Goal: Task Accomplishment & Management: Complete application form

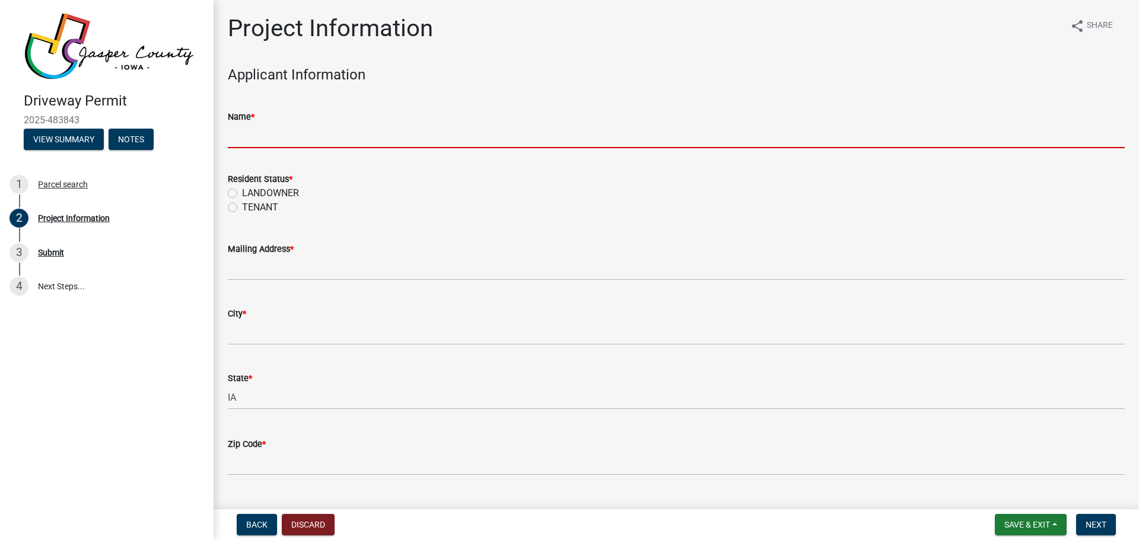
click at [250, 139] on input "Name *" at bounding box center [676, 136] width 897 height 24
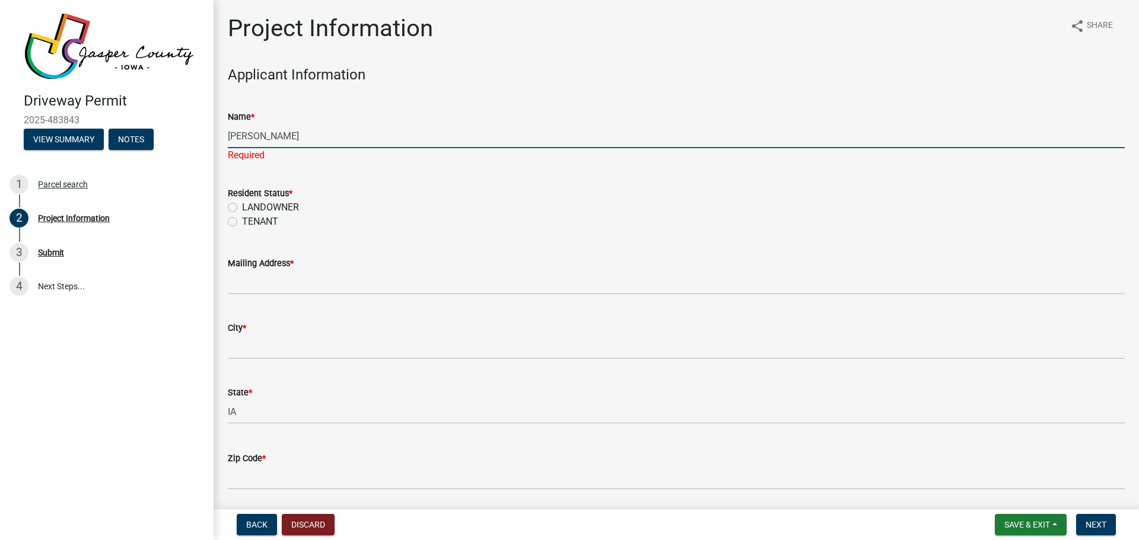
type input "Donald Sutton"
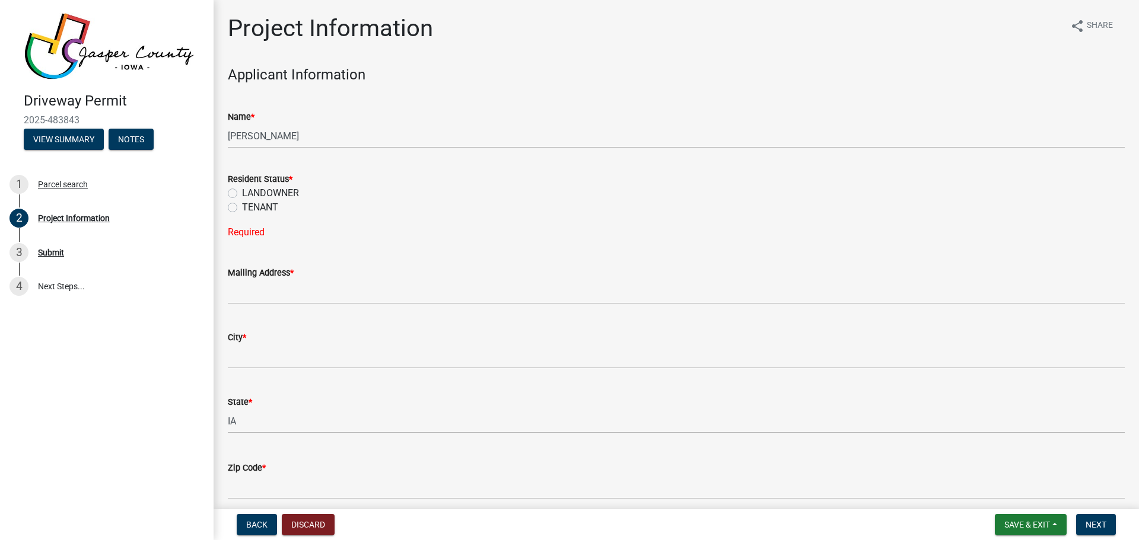
click at [242, 195] on label "LANDOWNER" at bounding box center [270, 193] width 57 height 14
click at [242, 194] on input "LANDOWNER" at bounding box center [246, 190] width 8 height 8
radio input "true"
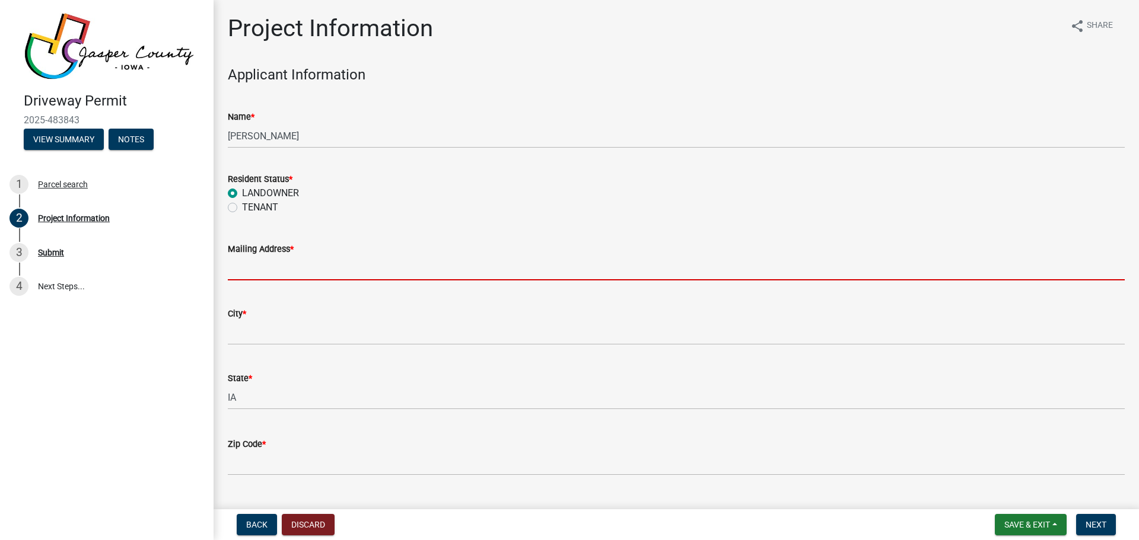
click at [259, 271] on input "Mailing Address *" at bounding box center [676, 268] width 897 height 24
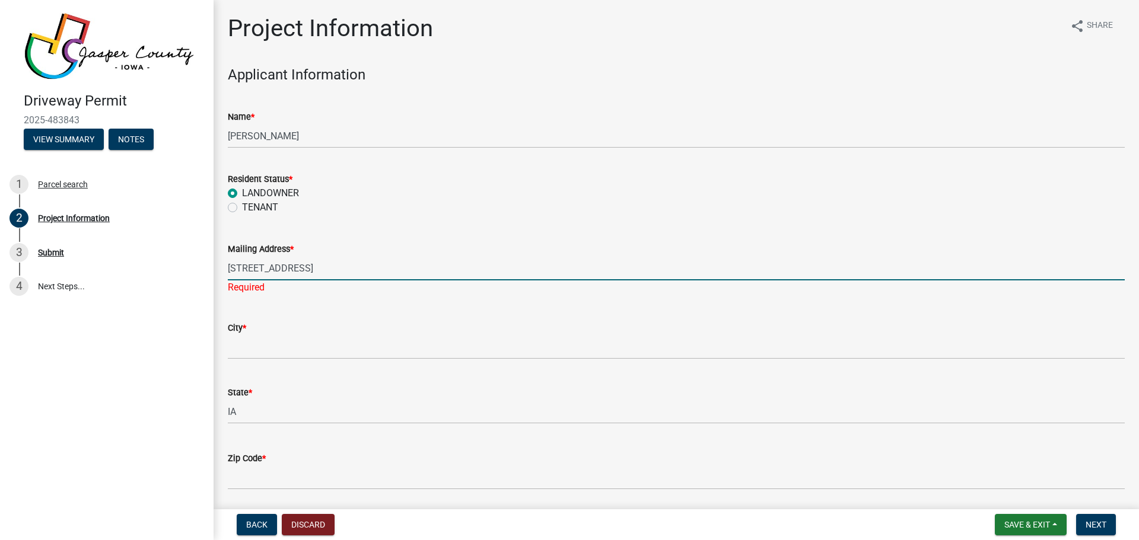
type input "182 Hatch St"
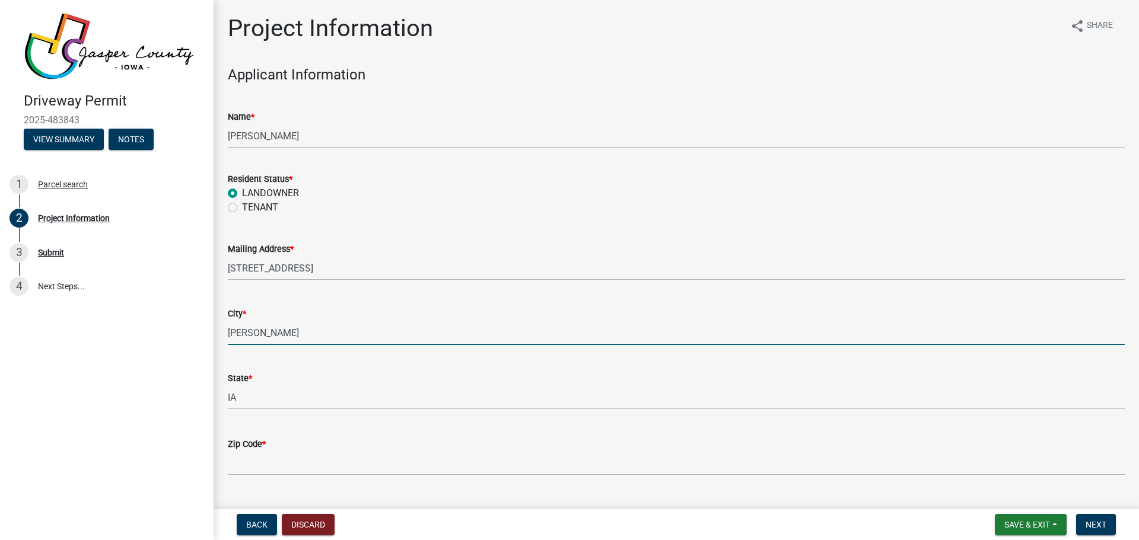
type input "Newton"
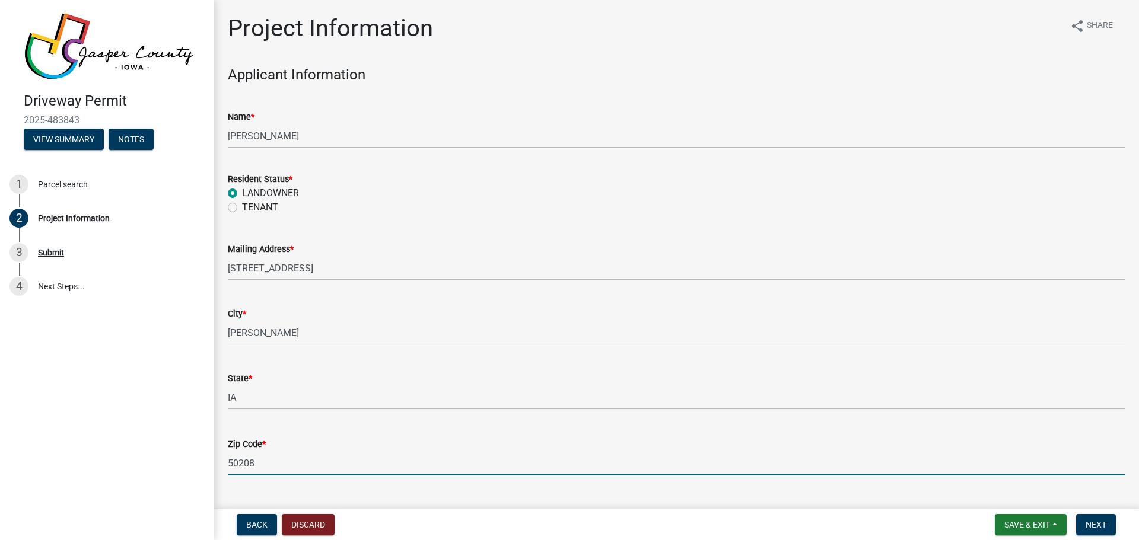
type input "50208"
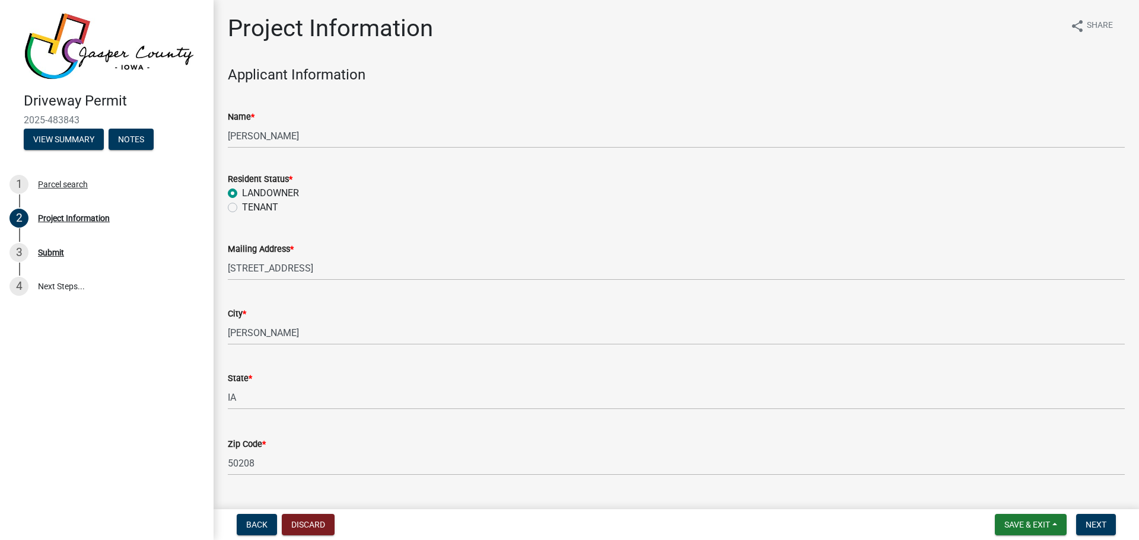
scroll to position [276, 0]
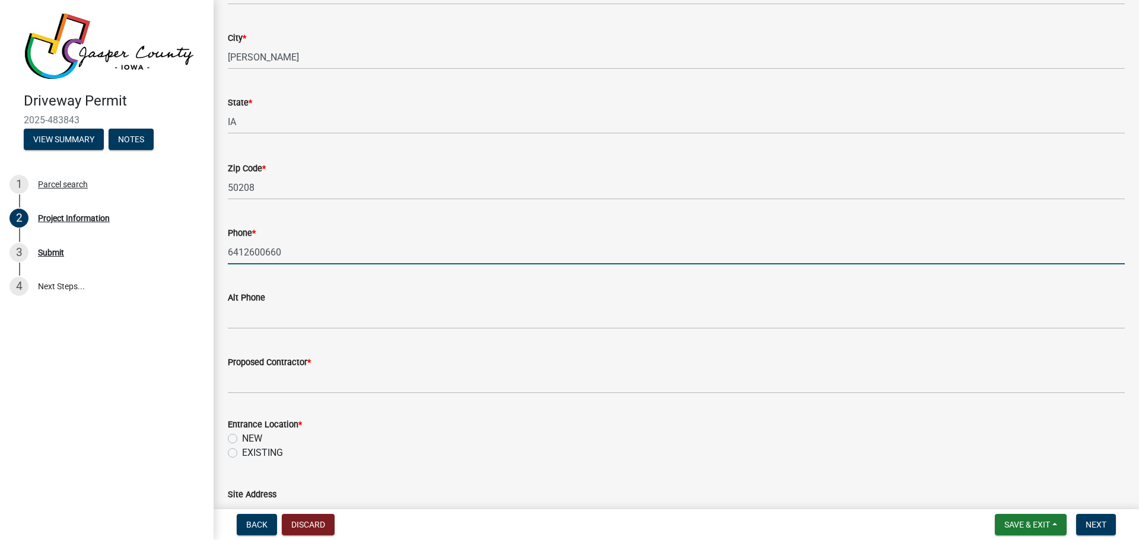
type input "6412600660"
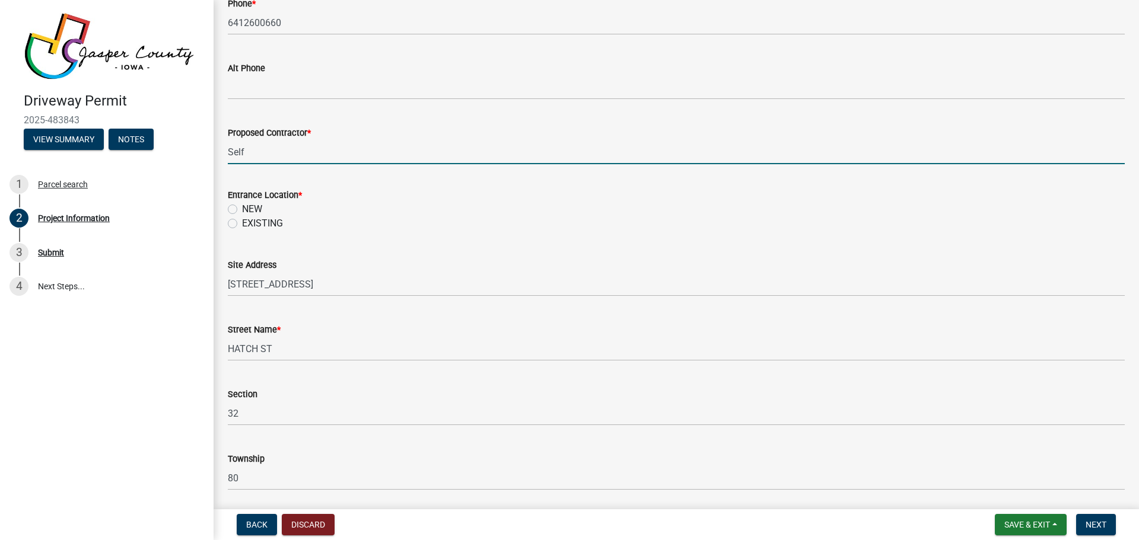
scroll to position [513, 0]
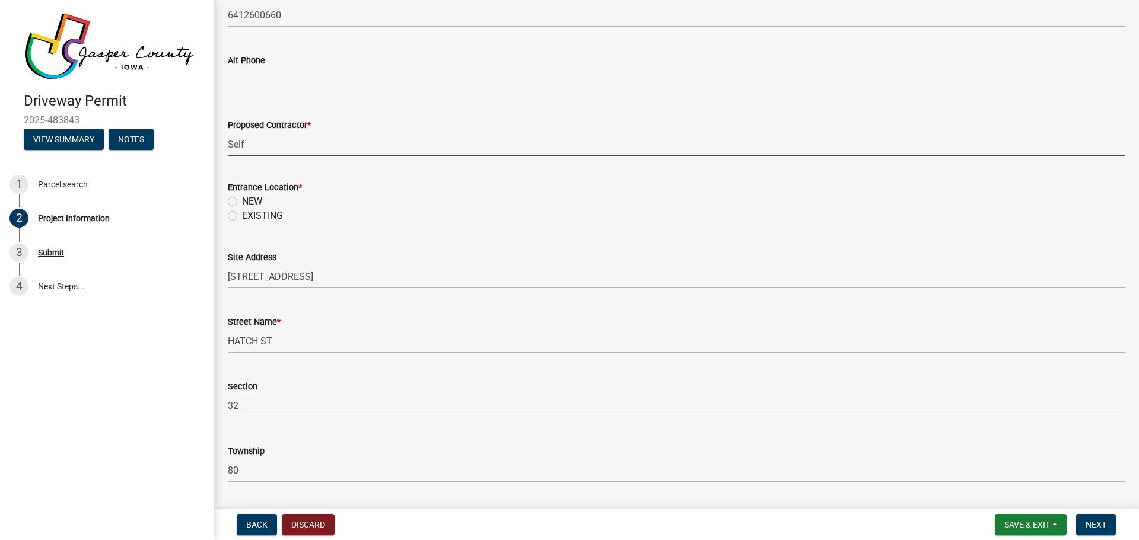
type input "Self"
click at [242, 201] on label "NEW" at bounding box center [252, 202] width 20 height 14
click at [242, 201] on input "NEW" at bounding box center [246, 199] width 8 height 8
radio input "true"
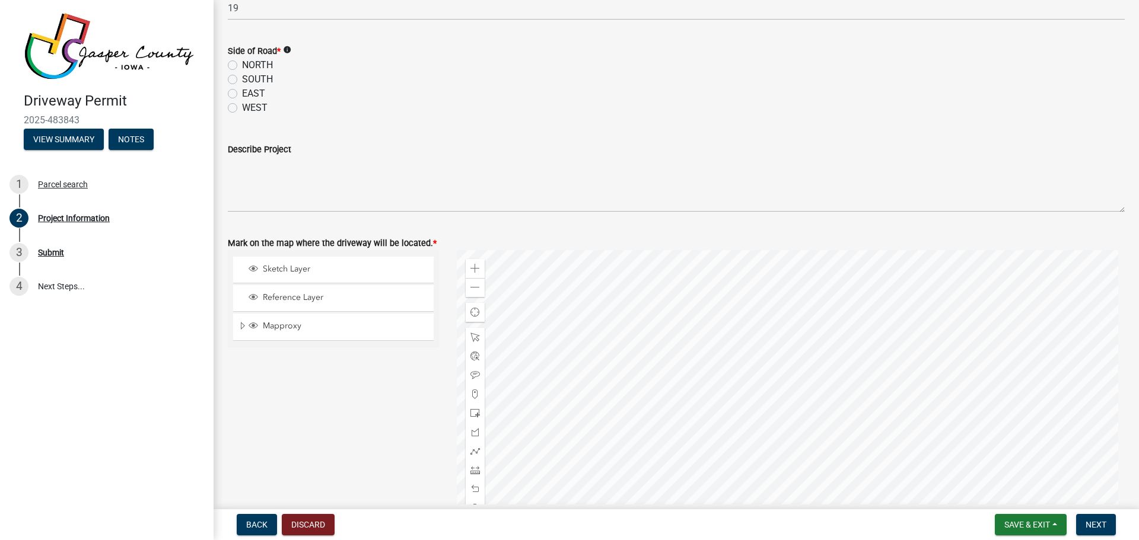
scroll to position [1047, 0]
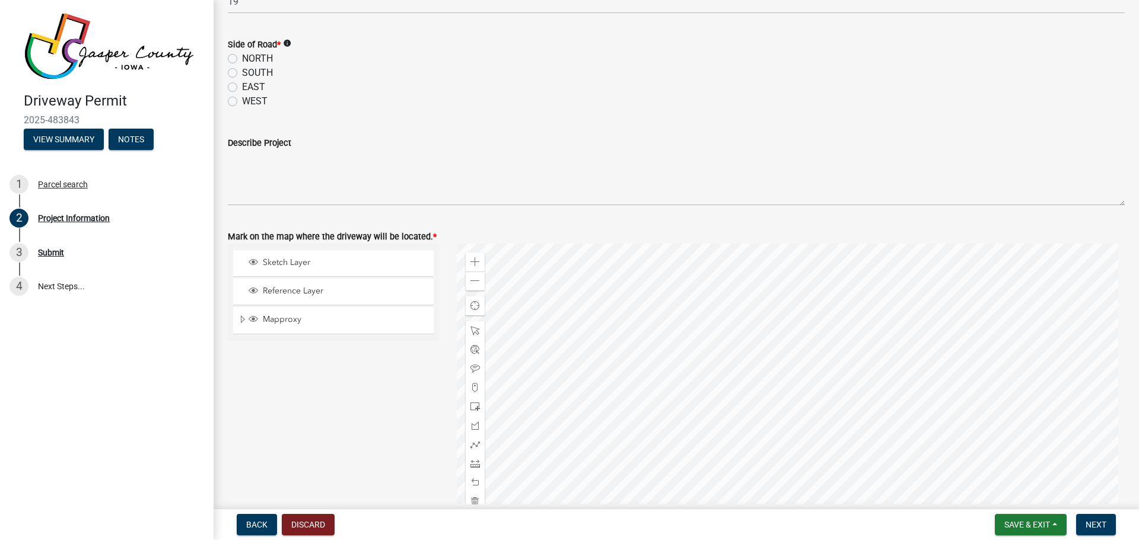
click at [242, 85] on label "EAST" at bounding box center [253, 87] width 23 height 14
click at [242, 85] on input "EAST" at bounding box center [246, 84] width 8 height 8
radio input "true"
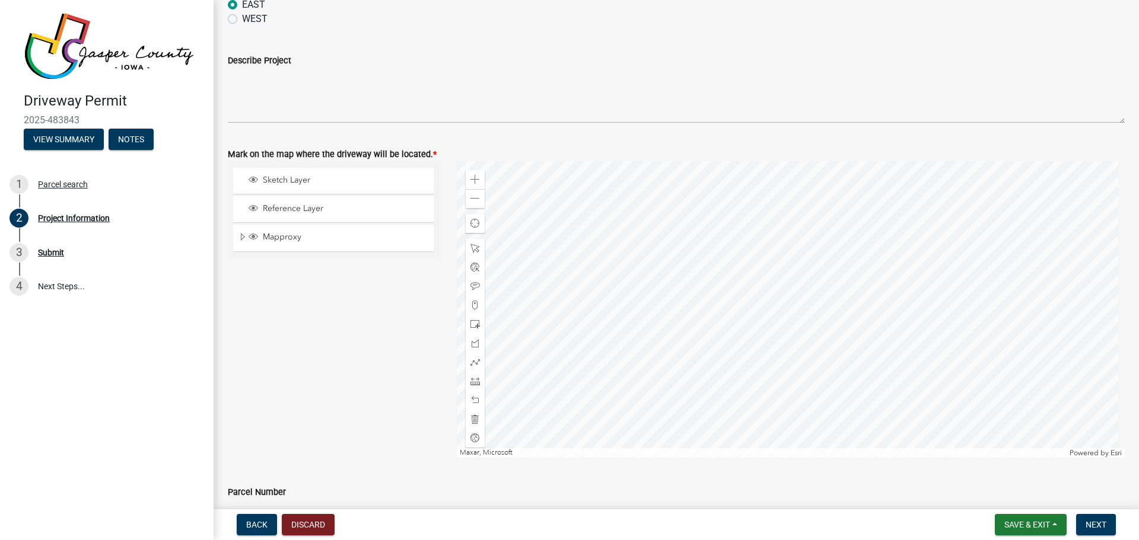
scroll to position [1166, 0]
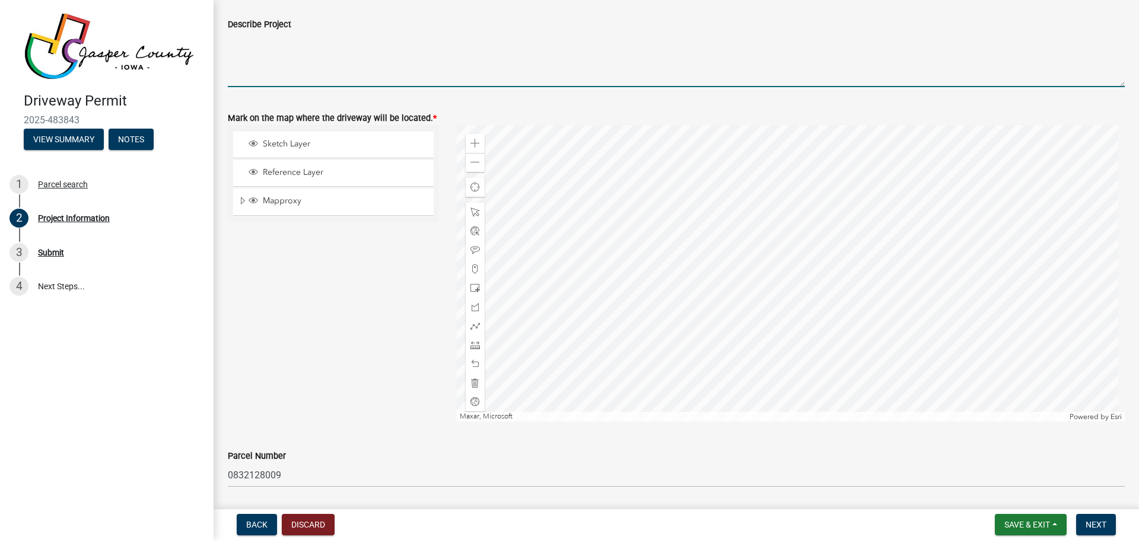
click at [285, 46] on textarea "Describe Project" at bounding box center [676, 59] width 897 height 56
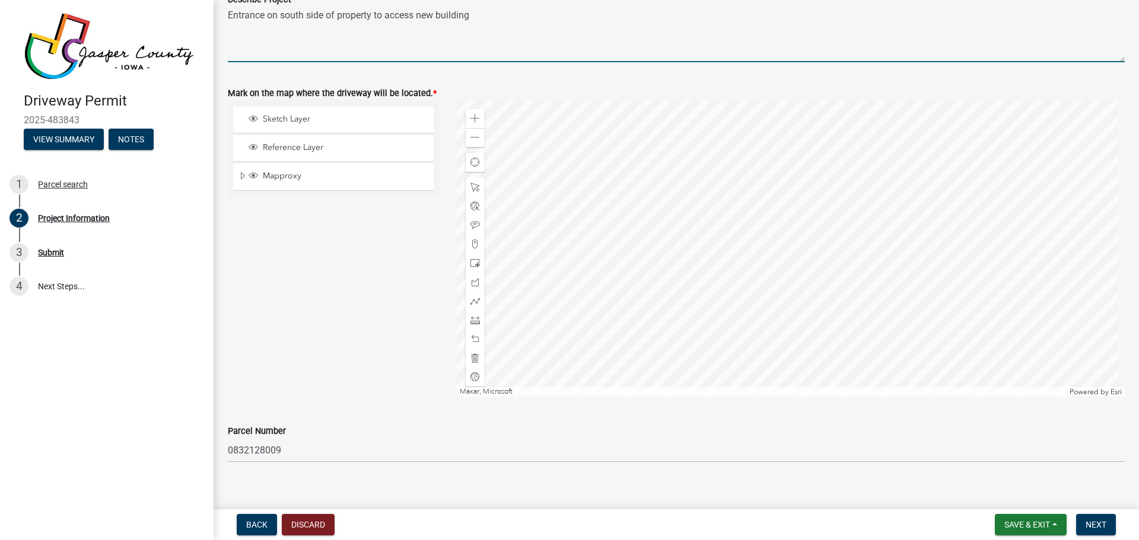
scroll to position [1204, 0]
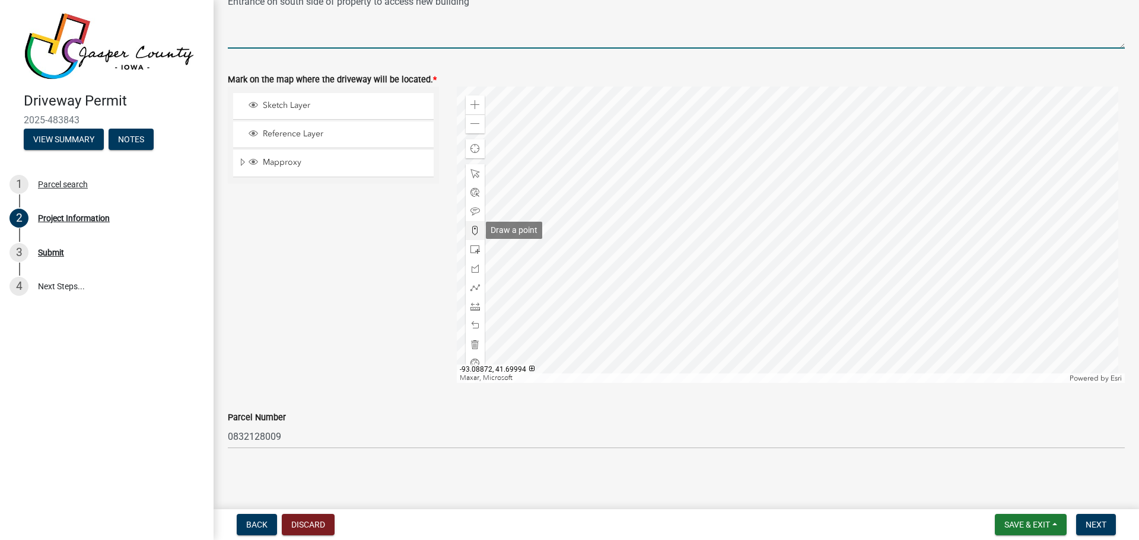
type textarea "Entrance on south side of property to access new building"
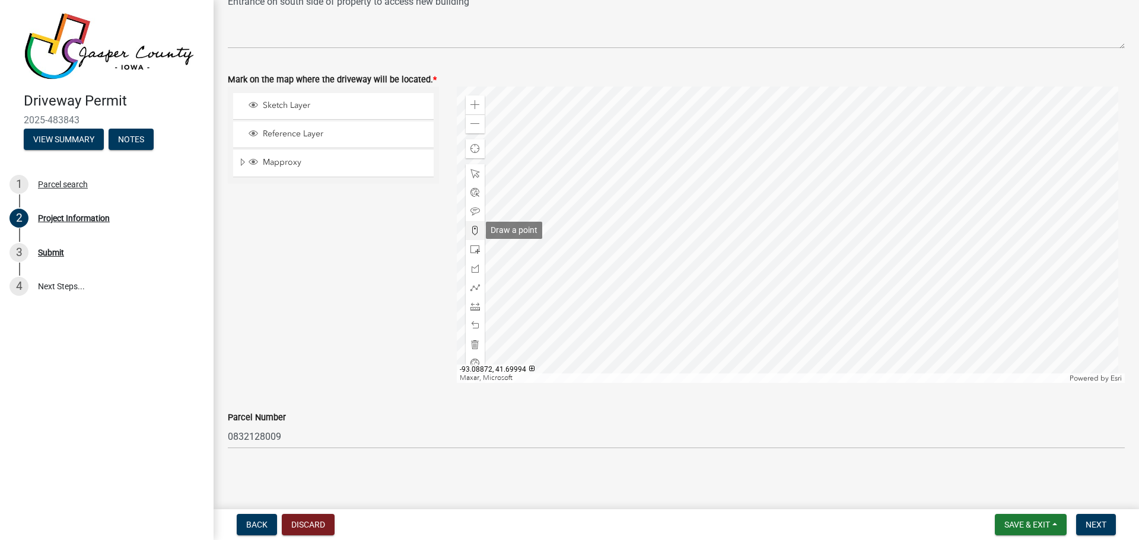
click at [472, 230] on span at bounding box center [474, 230] width 9 height 9
click at [614, 295] on div at bounding box center [791, 235] width 669 height 297
click at [1096, 525] on span "Next" at bounding box center [1096, 524] width 21 height 9
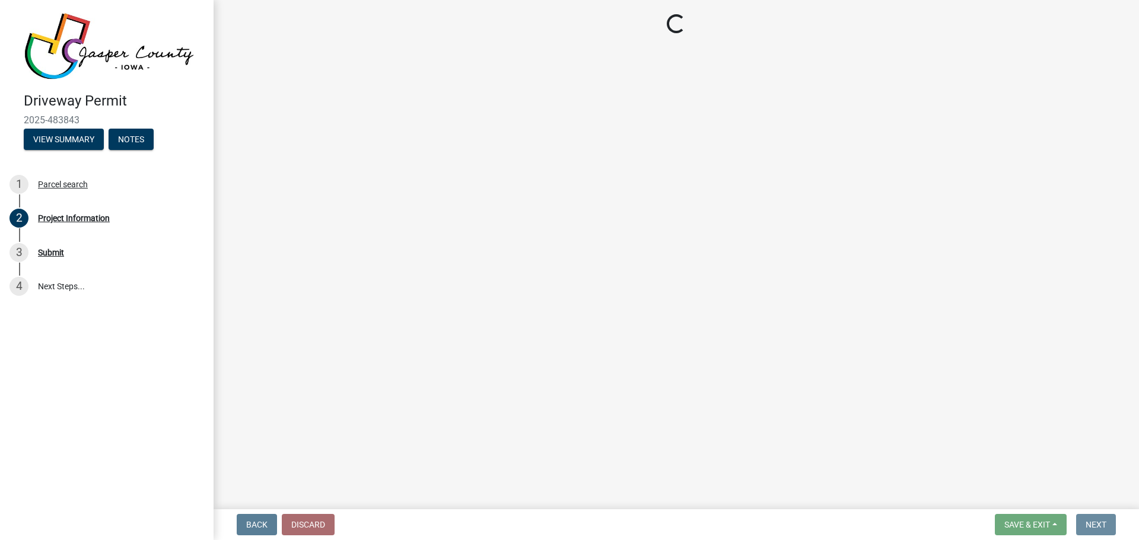
scroll to position [0, 0]
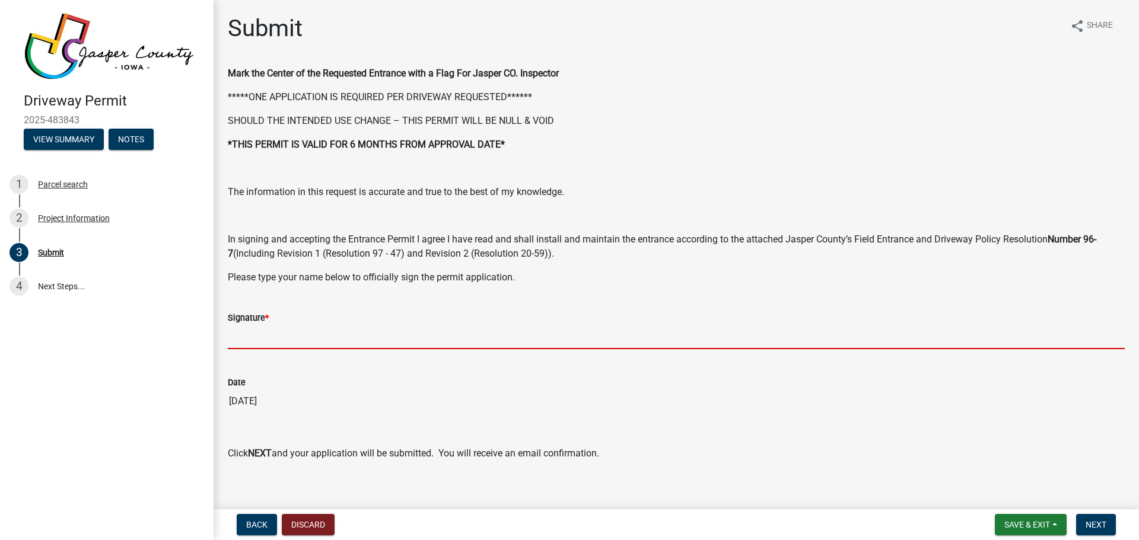
click at [236, 338] on input "Signature *" at bounding box center [676, 337] width 897 height 24
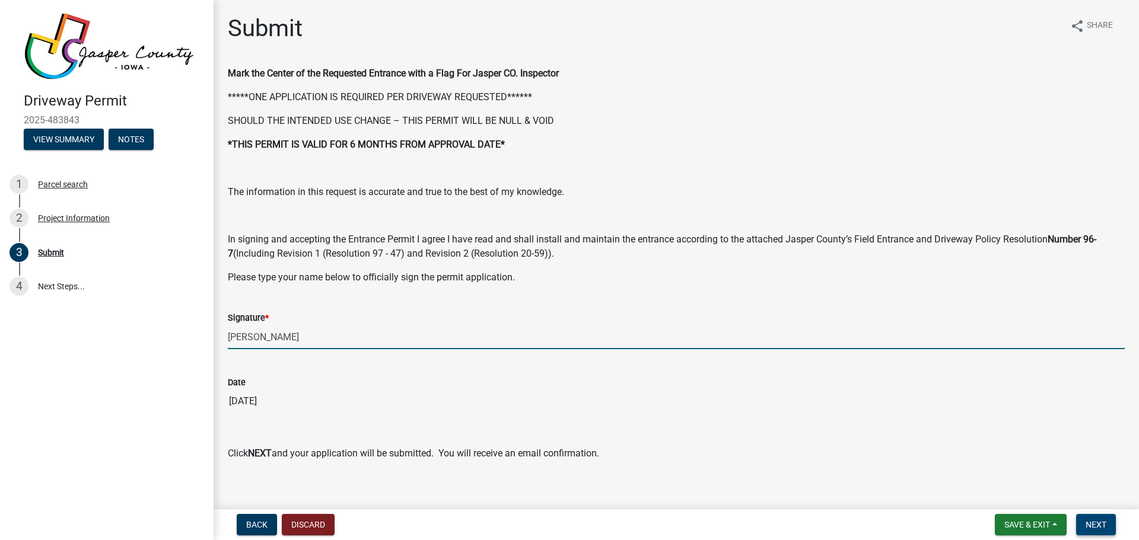
type input "Donald Sutton"
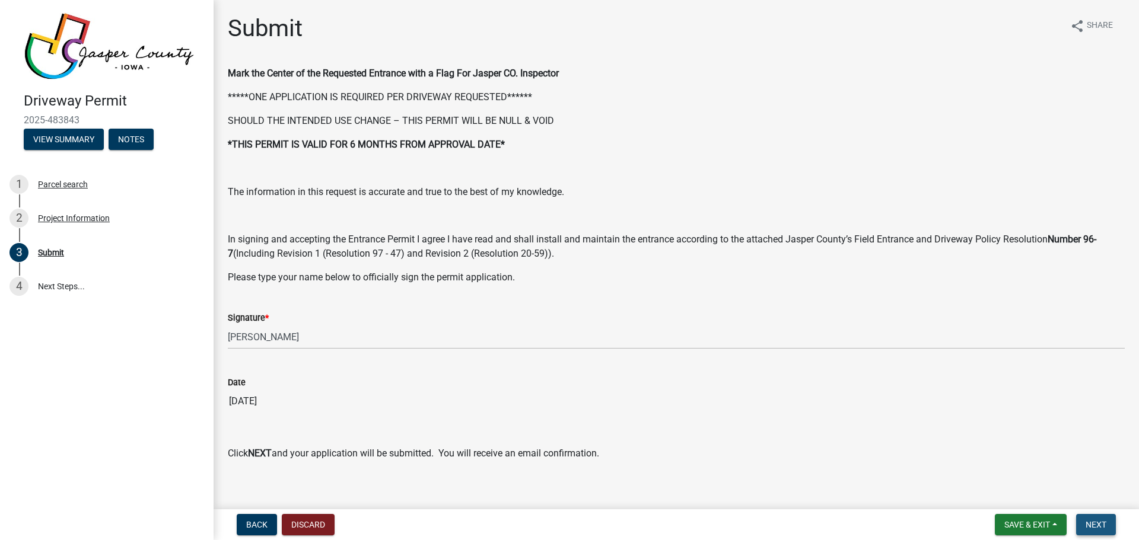
click at [1095, 520] on span "Next" at bounding box center [1096, 524] width 21 height 9
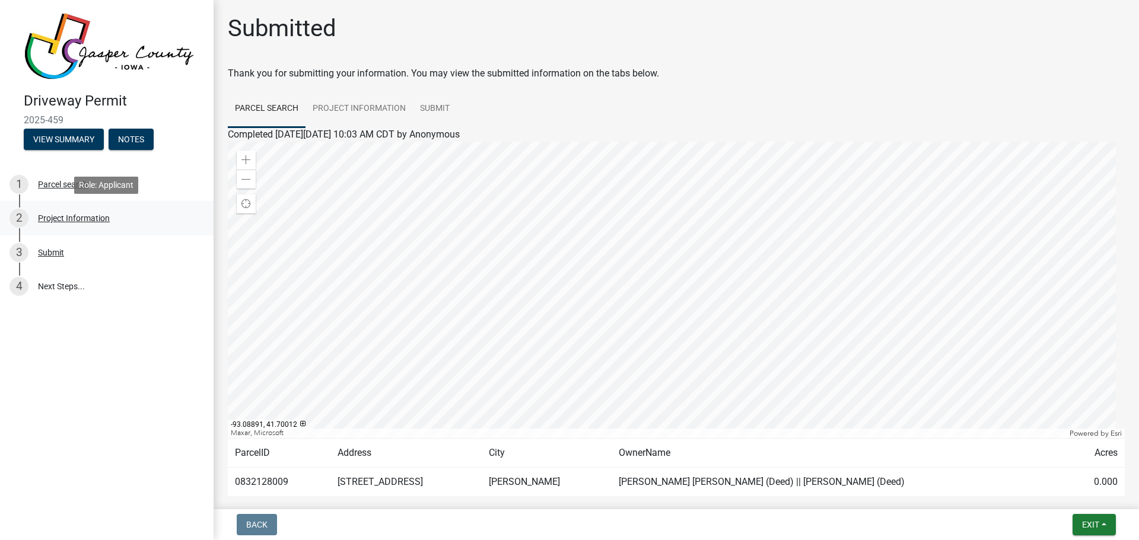
click at [62, 220] on div "Project Information" at bounding box center [74, 218] width 72 height 8
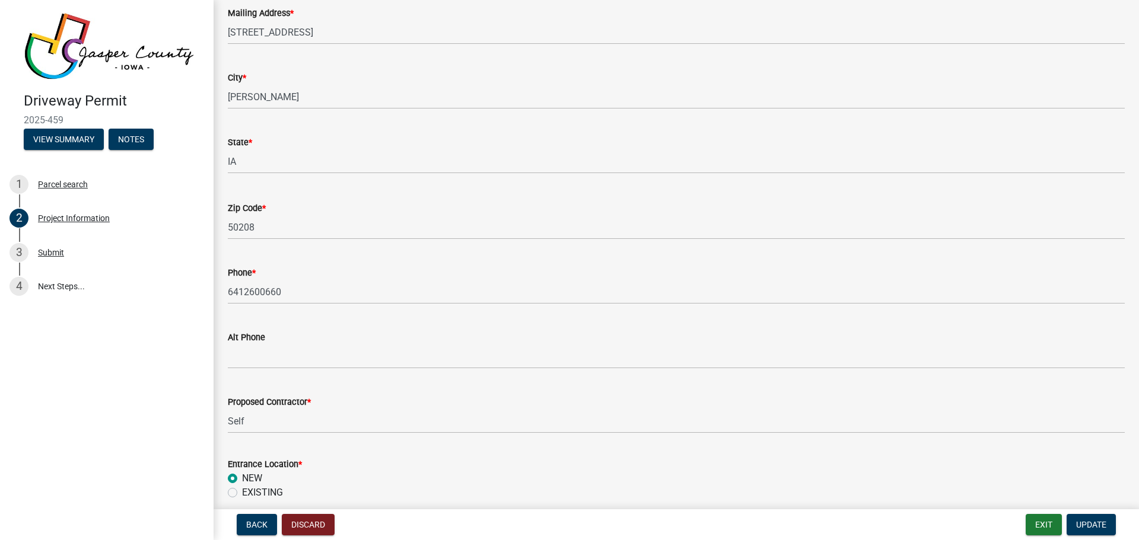
scroll to position [237, 0]
